Goal: Information Seeking & Learning: Learn about a topic

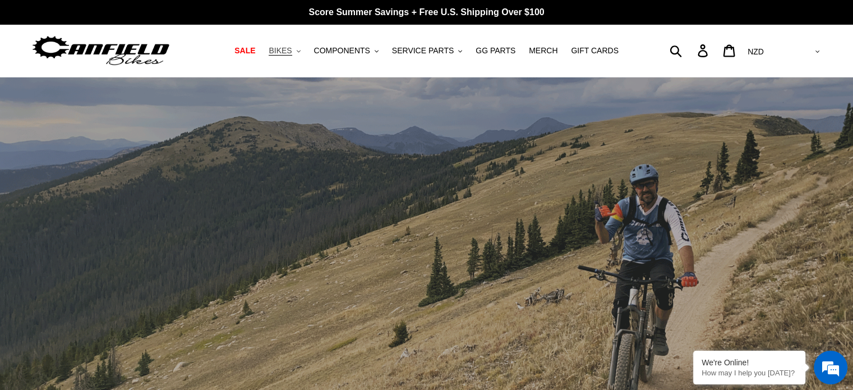
click at [306, 53] on button "BIKES .cls-1{fill:#231f20}" at bounding box center [284, 50] width 43 height 15
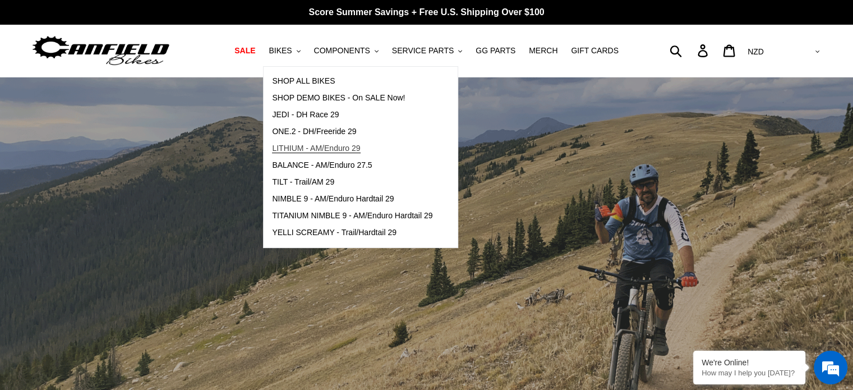
click at [308, 147] on span "LITHIUM - AM/Enduro 29" at bounding box center [316, 149] width 88 height 10
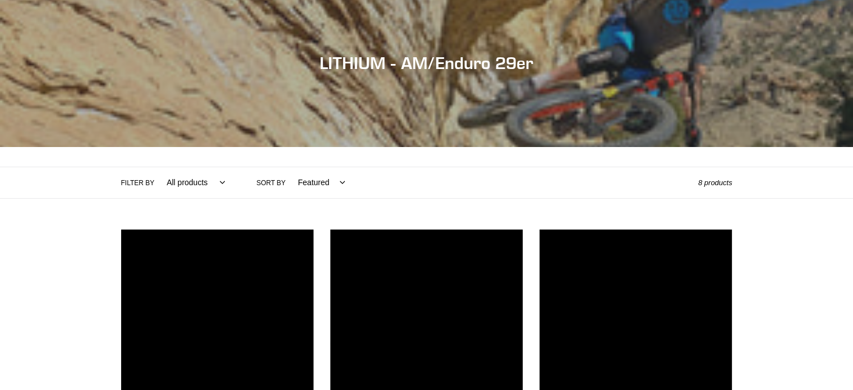
scroll to position [224, 0]
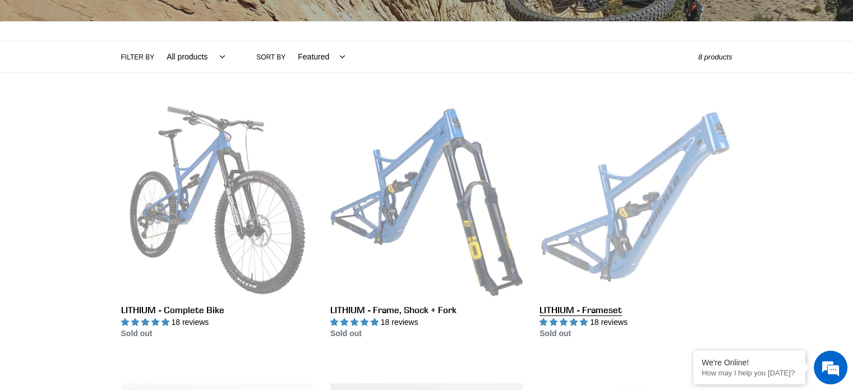
click at [630, 197] on link "LITHIUM - Frameset" at bounding box center [635, 222] width 192 height 236
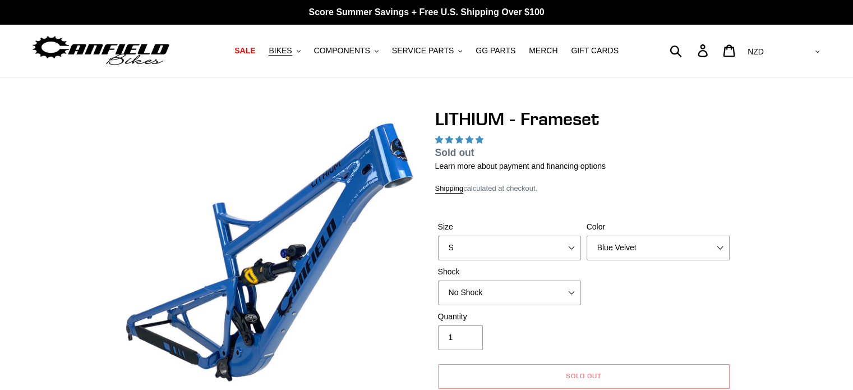
select select "highest-rating"
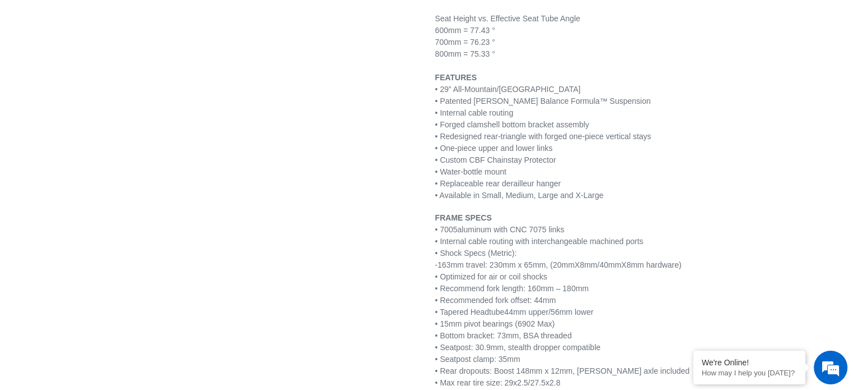
scroll to position [1290, 0]
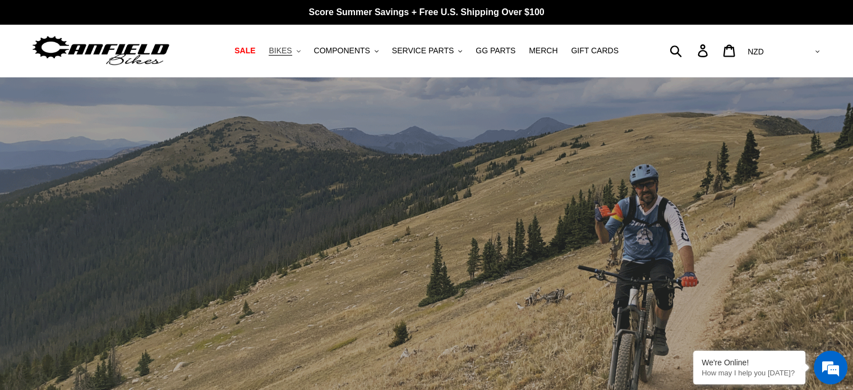
click at [301, 44] on button "BIKES .cls-1{fill:#231f20}" at bounding box center [284, 50] width 43 height 15
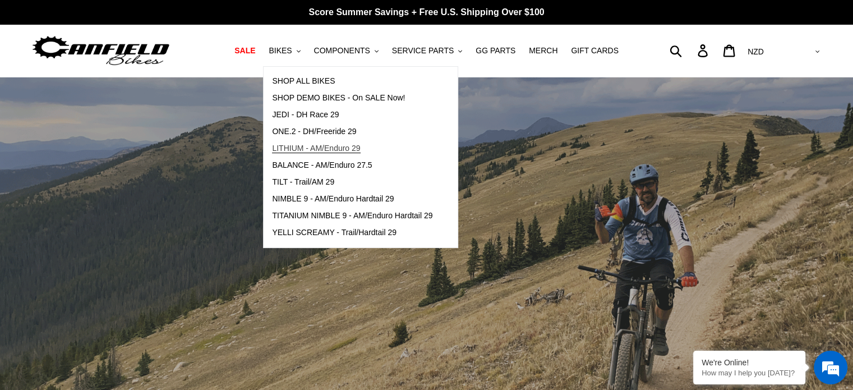
click at [307, 142] on link "LITHIUM - AM/Enduro 29" at bounding box center [352, 148] width 177 height 17
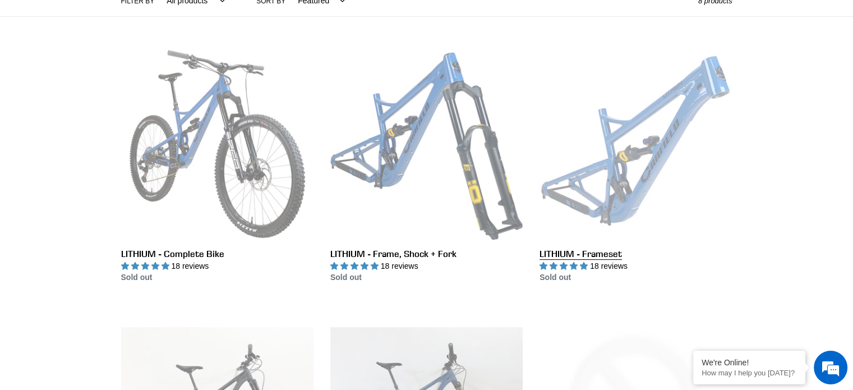
click at [638, 141] on link "LITHIUM - Frameset" at bounding box center [635, 166] width 192 height 236
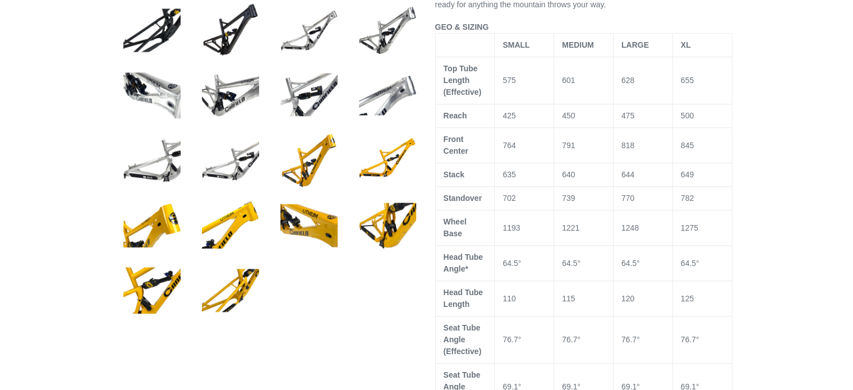
select select "highest-rating"
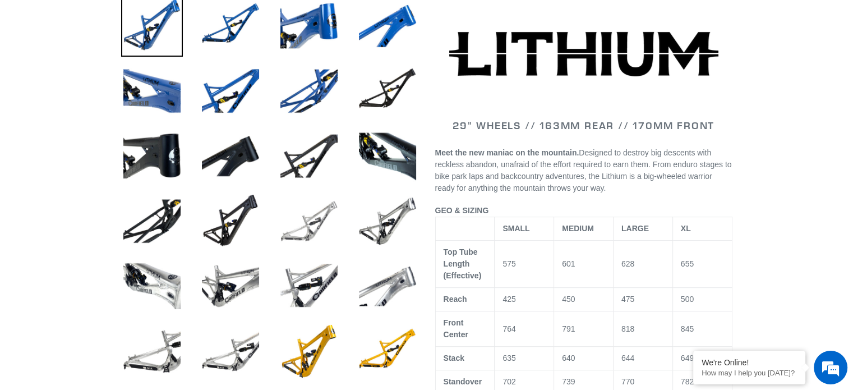
scroll to position [449, 0]
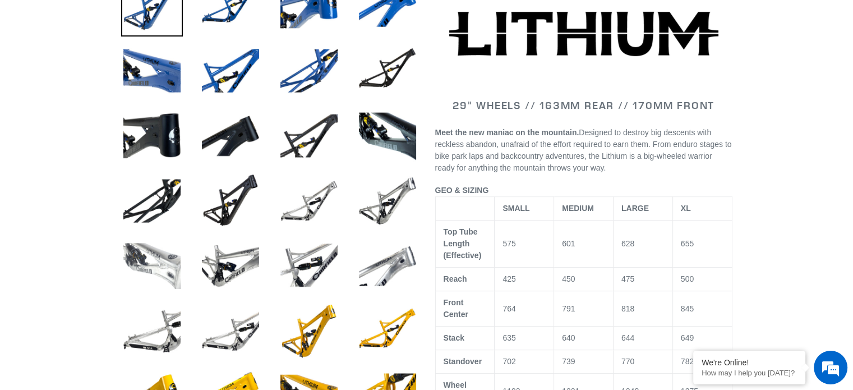
click at [154, 268] on img at bounding box center [152, 266] width 62 height 62
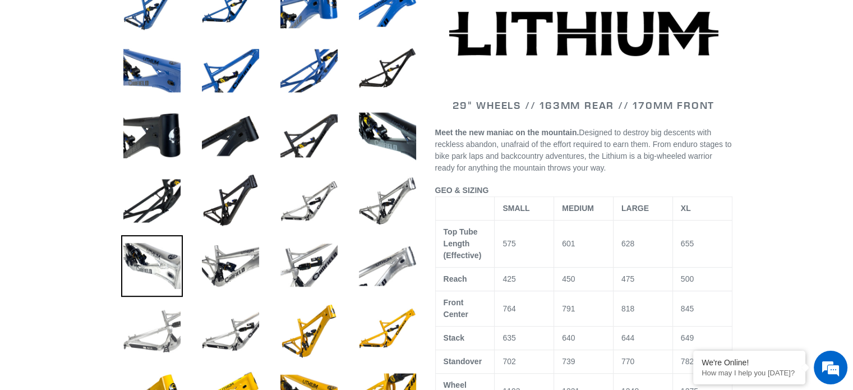
click at [152, 333] on img at bounding box center [152, 331] width 62 height 62
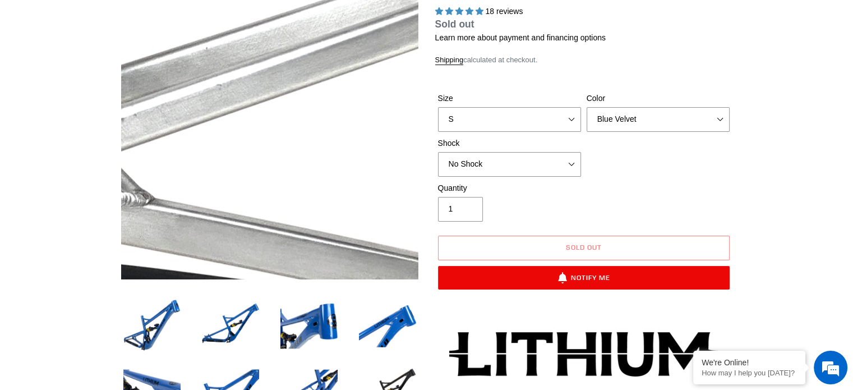
scroll to position [0, 0]
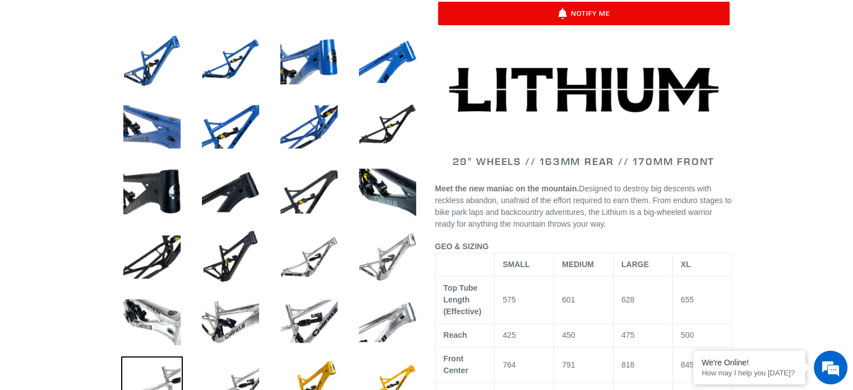
click at [389, 262] on img at bounding box center [388, 257] width 62 height 62
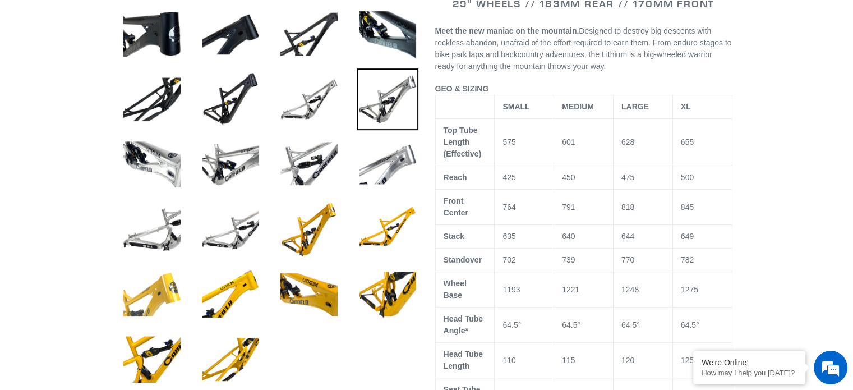
scroll to position [561, 0]
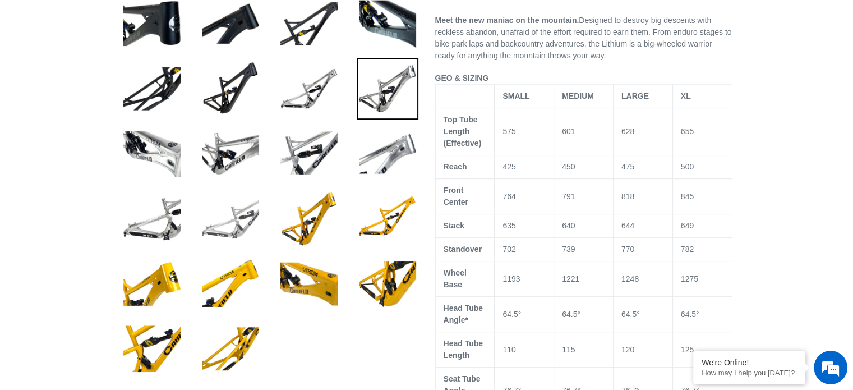
click at [236, 215] on img at bounding box center [231, 219] width 62 height 62
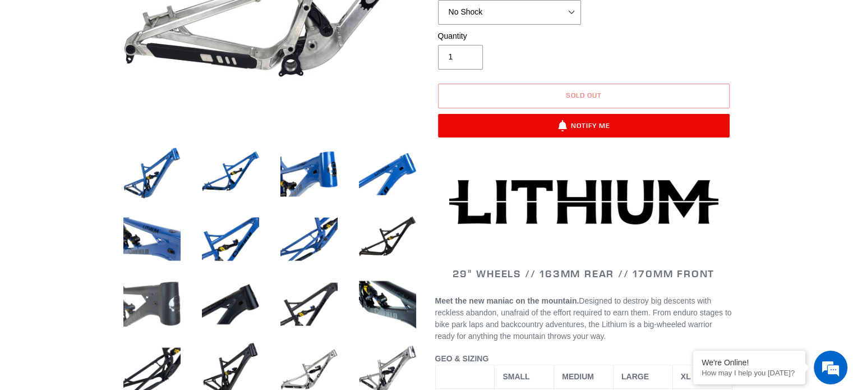
scroll to position [393, 0]
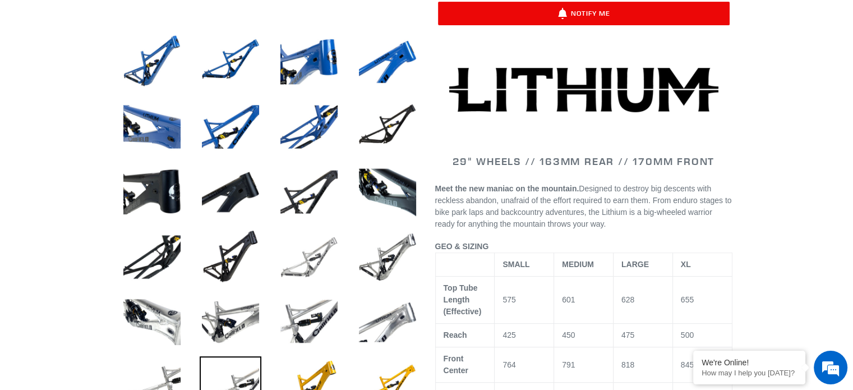
click at [299, 256] on img at bounding box center [309, 257] width 62 height 62
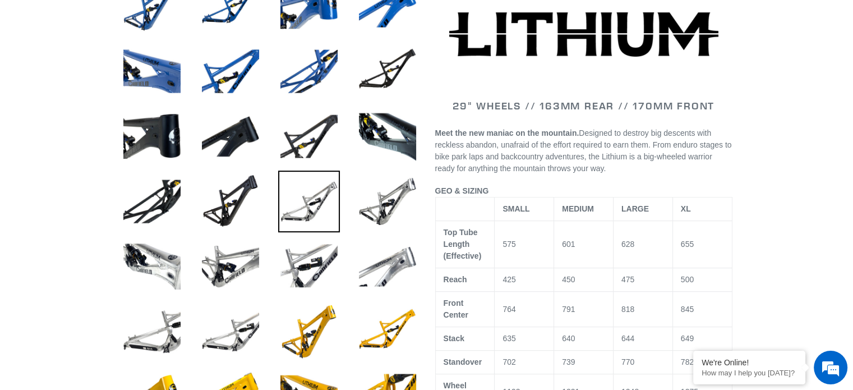
scroll to position [449, 0]
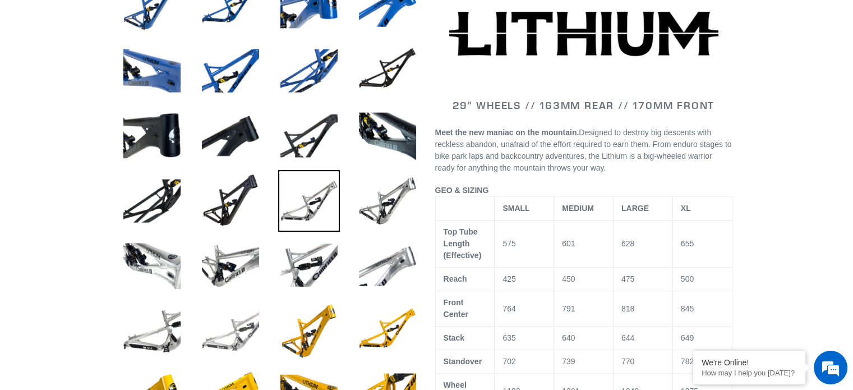
click at [231, 334] on img at bounding box center [231, 331] width 62 height 62
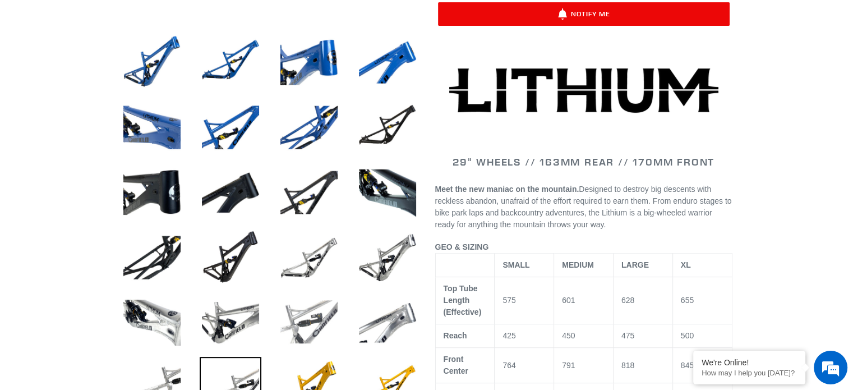
scroll to position [393, 0]
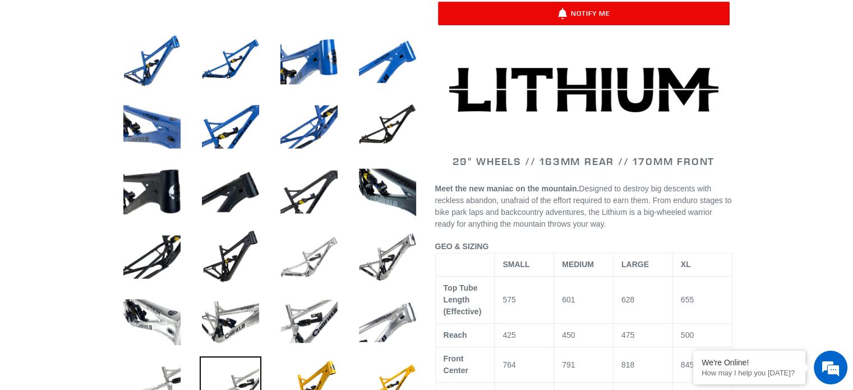
click at [310, 262] on img at bounding box center [309, 257] width 62 height 62
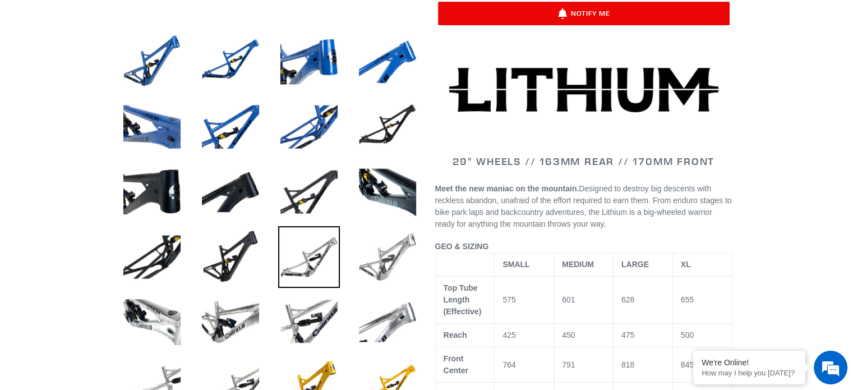
click at [385, 264] on img at bounding box center [388, 257] width 62 height 62
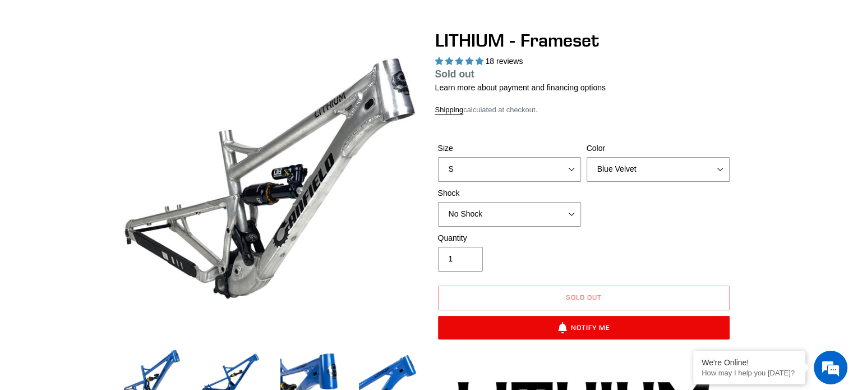
scroll to position [112, 0]
